Goal: Complete application form

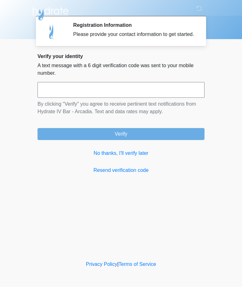
scroll to position [0, 0]
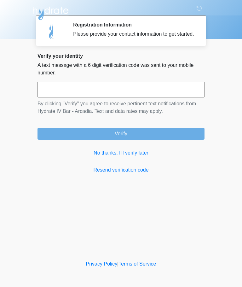
click at [58, 91] on input "text" at bounding box center [120, 90] width 167 height 16
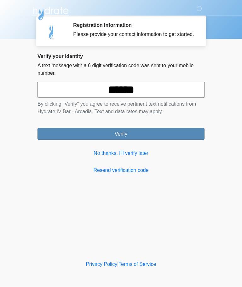
type input "******"
click at [79, 140] on button "Verify" at bounding box center [120, 134] width 167 height 12
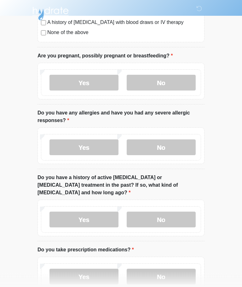
scroll to position [234, 0]
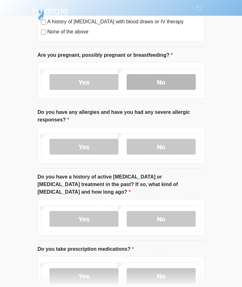
click at [146, 89] on label "No" at bounding box center [161, 82] width 69 height 16
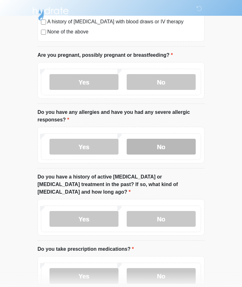
click at [179, 144] on label "No" at bounding box center [161, 147] width 69 height 16
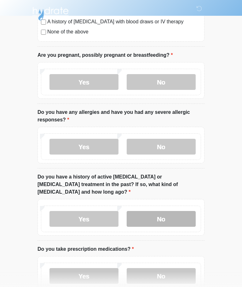
click at [179, 214] on label "No" at bounding box center [161, 219] width 69 height 16
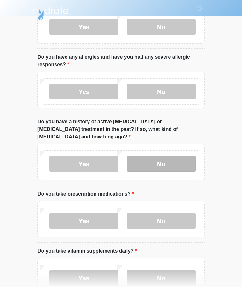
scroll to position [290, 0]
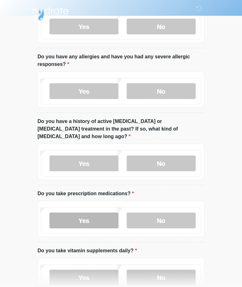
click at [102, 212] on label "Yes" at bounding box center [83, 220] width 69 height 16
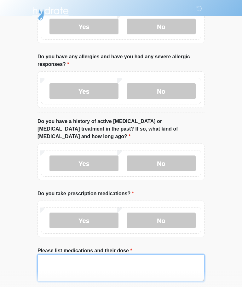
click at [88, 260] on textarea "Please list medications and their dose" at bounding box center [120, 267] width 167 height 27
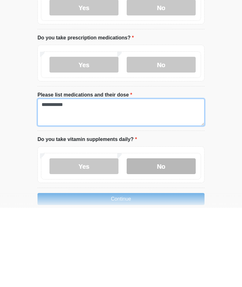
type textarea "**********"
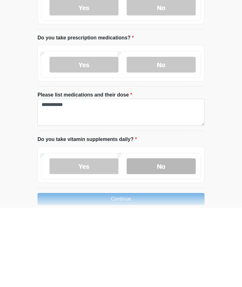
click at [141, 237] on label "No" at bounding box center [161, 245] width 69 height 16
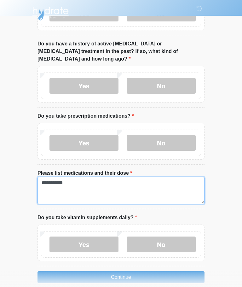
click at [52, 179] on textarea "**********" at bounding box center [120, 190] width 167 height 27
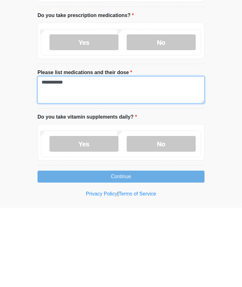
scroll to position [389, 0]
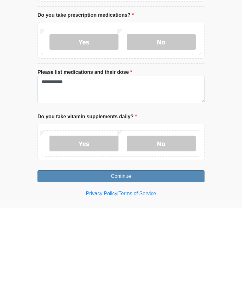
click at [61, 249] on button "Continue" at bounding box center [120, 255] width 167 height 12
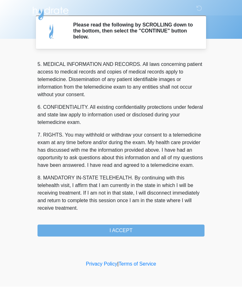
scroll to position [205, 0]
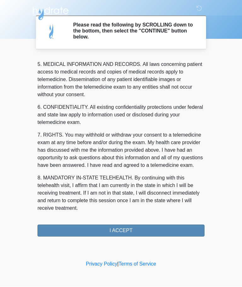
click at [72, 229] on button "I ACCEPT" at bounding box center [120, 231] width 167 height 12
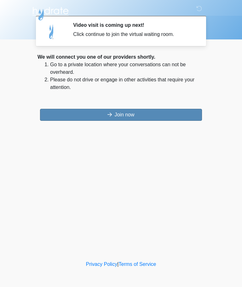
click at [72, 115] on button "Join now" at bounding box center [121, 115] width 162 height 12
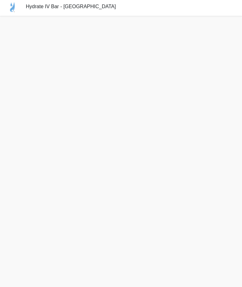
scroll to position [2, 0]
